Goal: Find specific page/section: Find specific page/section

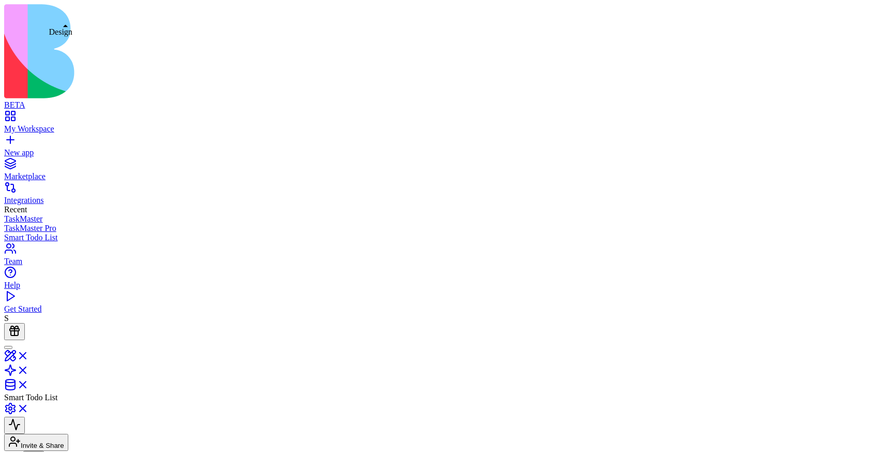
click at [29, 354] on link at bounding box center [16, 358] width 25 height 9
